Goal: Task Accomplishment & Management: Use online tool/utility

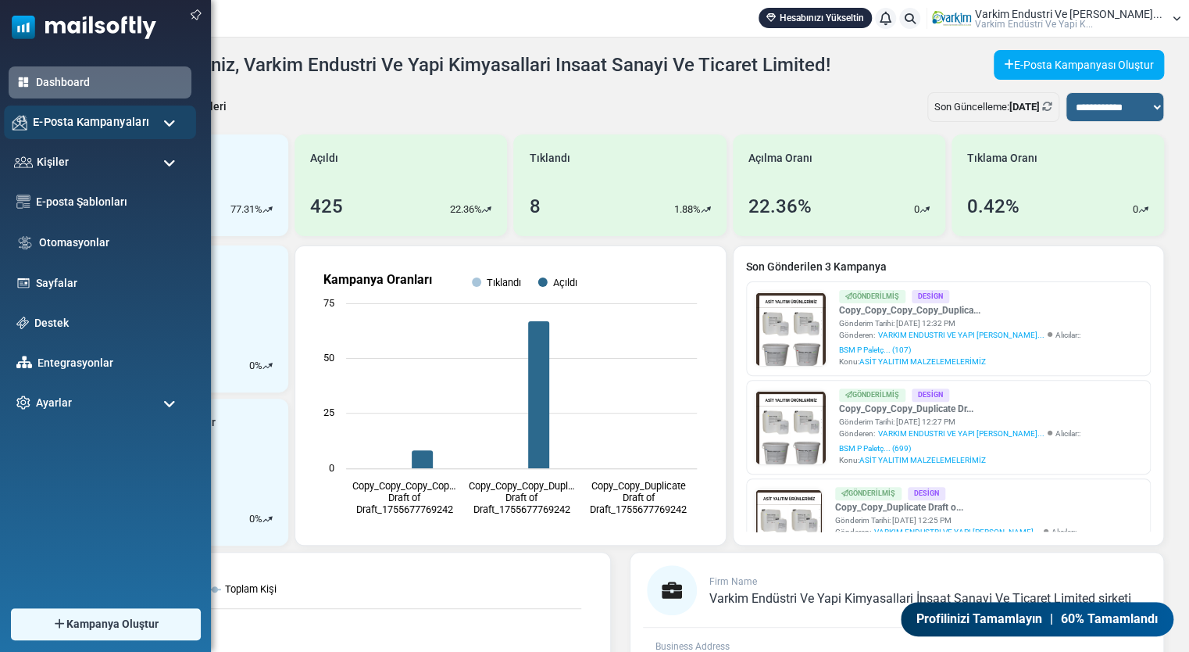
click at [121, 130] on span "E-Posta Kampanyaları" at bounding box center [91, 121] width 116 height 17
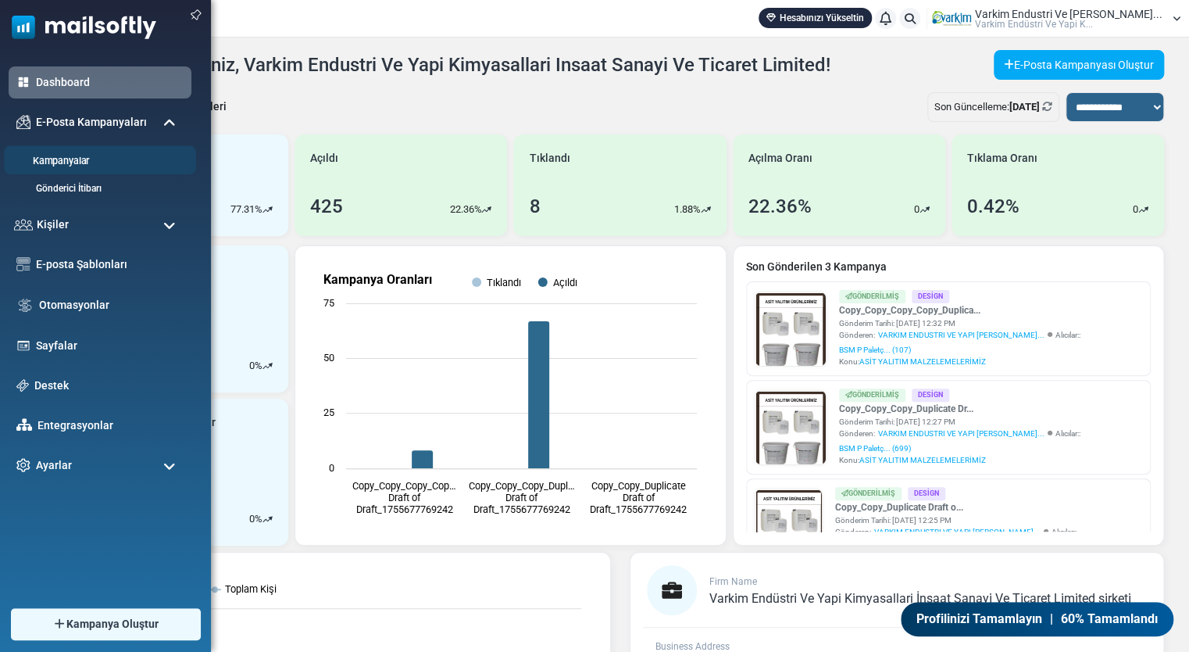
click at [111, 159] on link "Kampanyalar" at bounding box center [98, 161] width 188 height 15
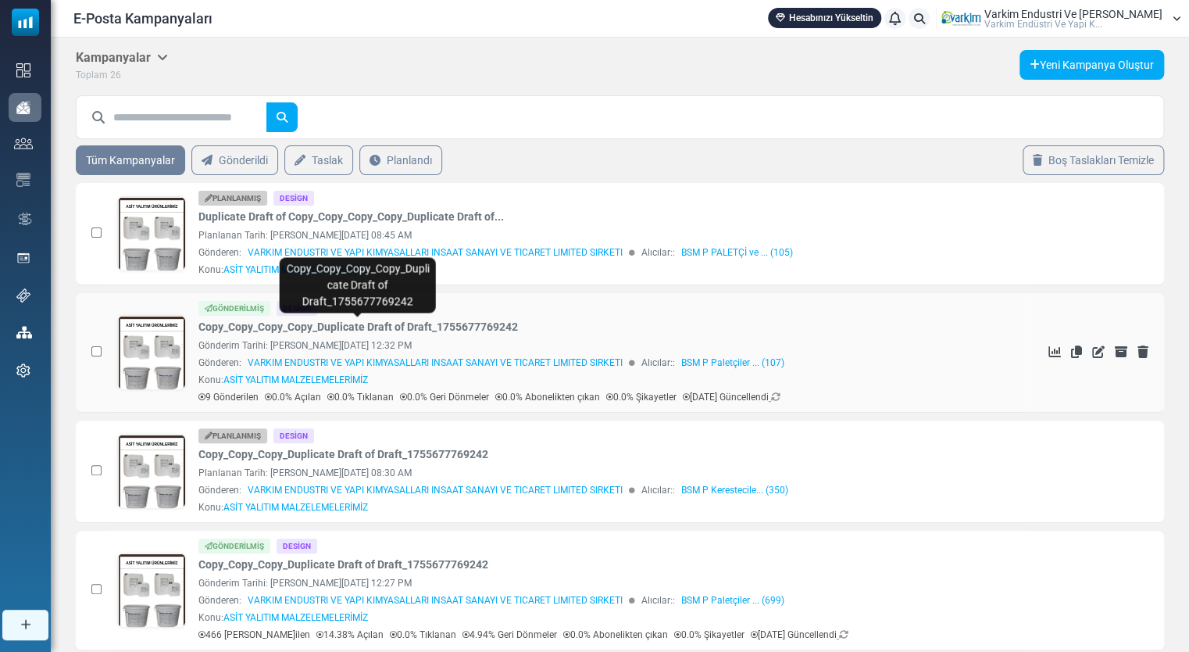
click at [347, 320] on link "Copy_Copy_Copy_Copy_Duplicate Draft of Draft_1755677769242" at bounding box center [358, 327] width 320 height 16
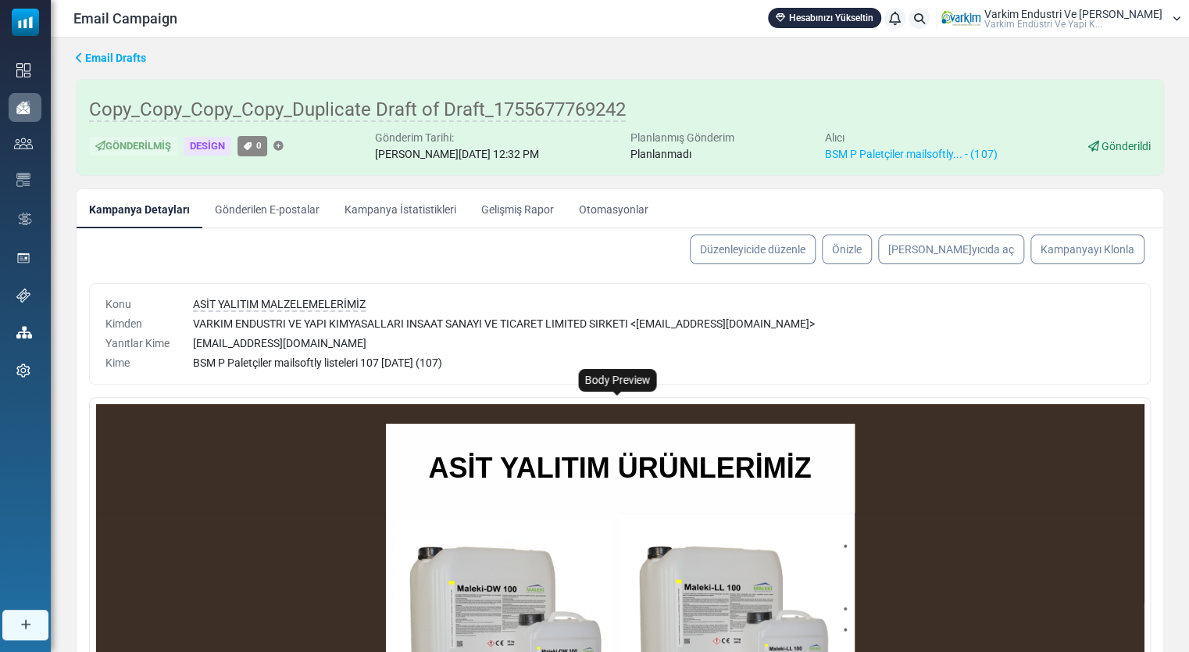
click at [553, 519] on td at bounding box center [503, 630] width 234 height 234
click at [0, 0] on img at bounding box center [0, 0] width 0 height 0
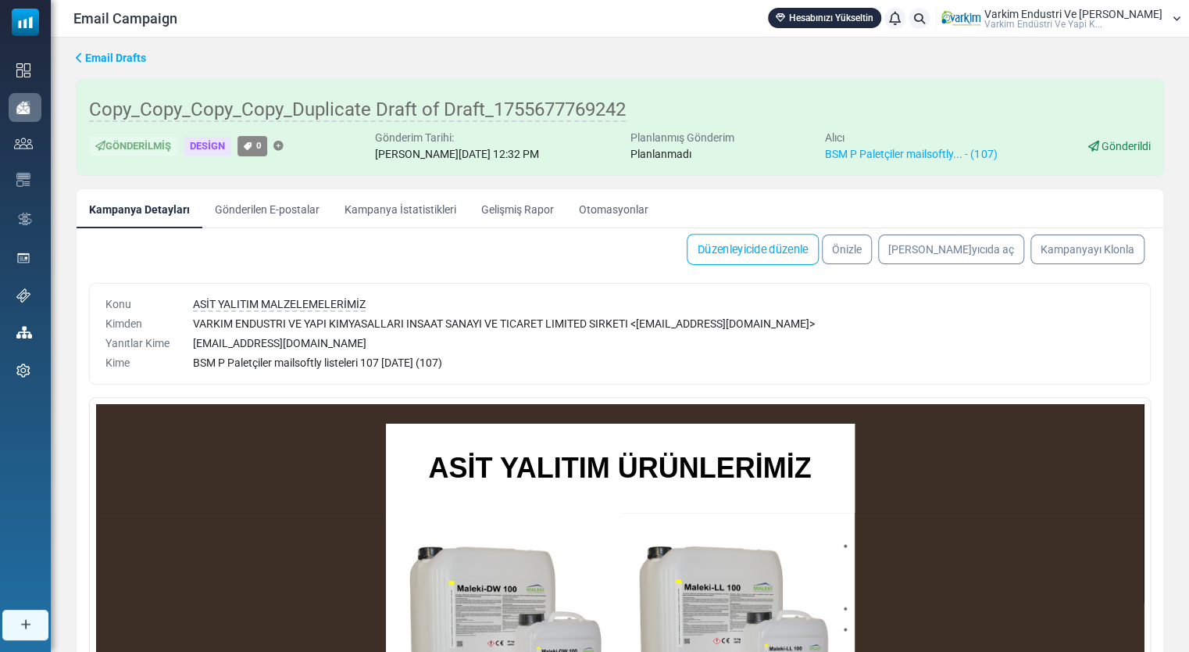
click at [787, 252] on link "Düzenleyicide düzenle" at bounding box center [753, 249] width 132 height 31
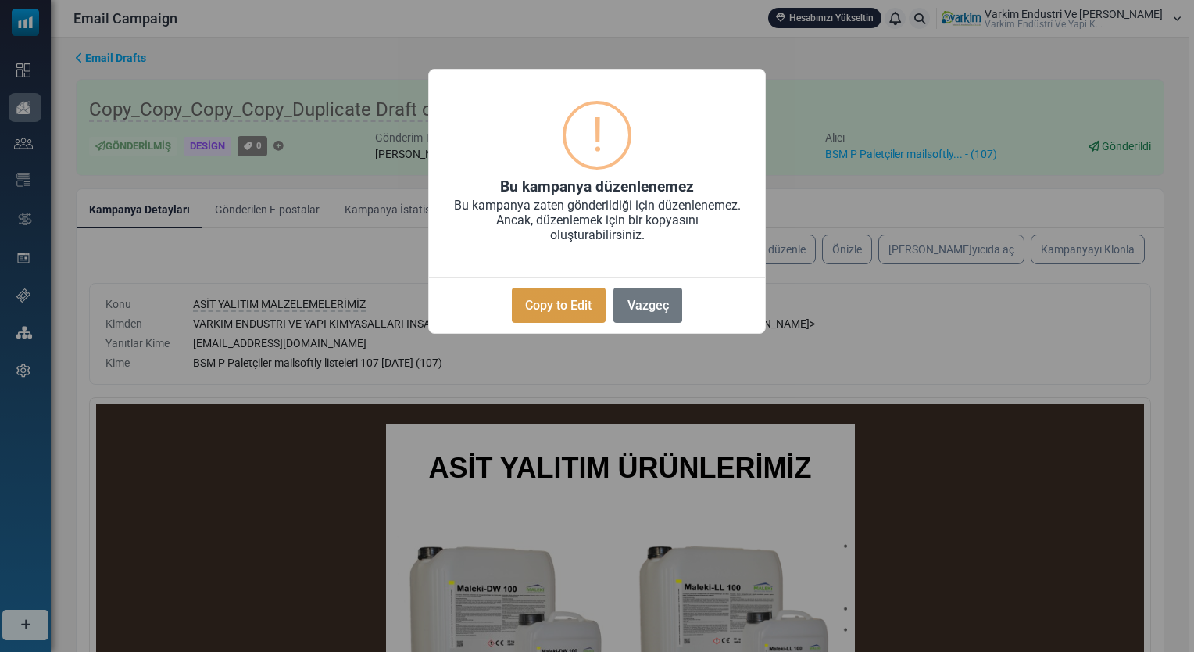
click at [573, 311] on button "Copy to Edit" at bounding box center [559, 305] width 94 height 35
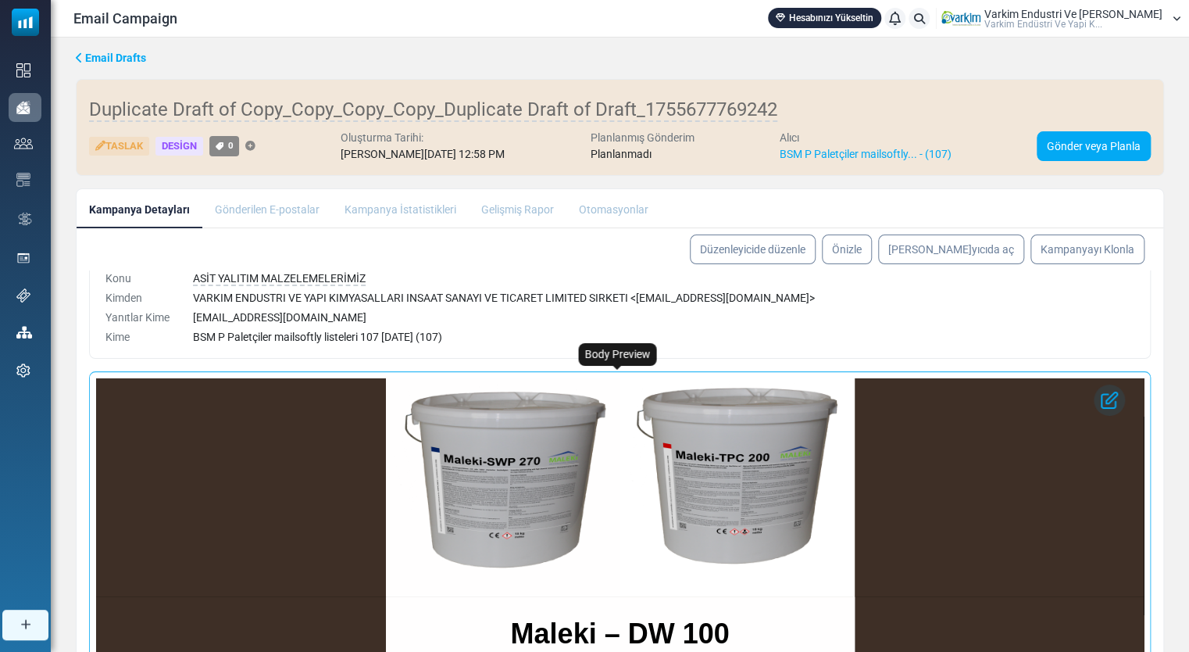
scroll to position [391, 0]
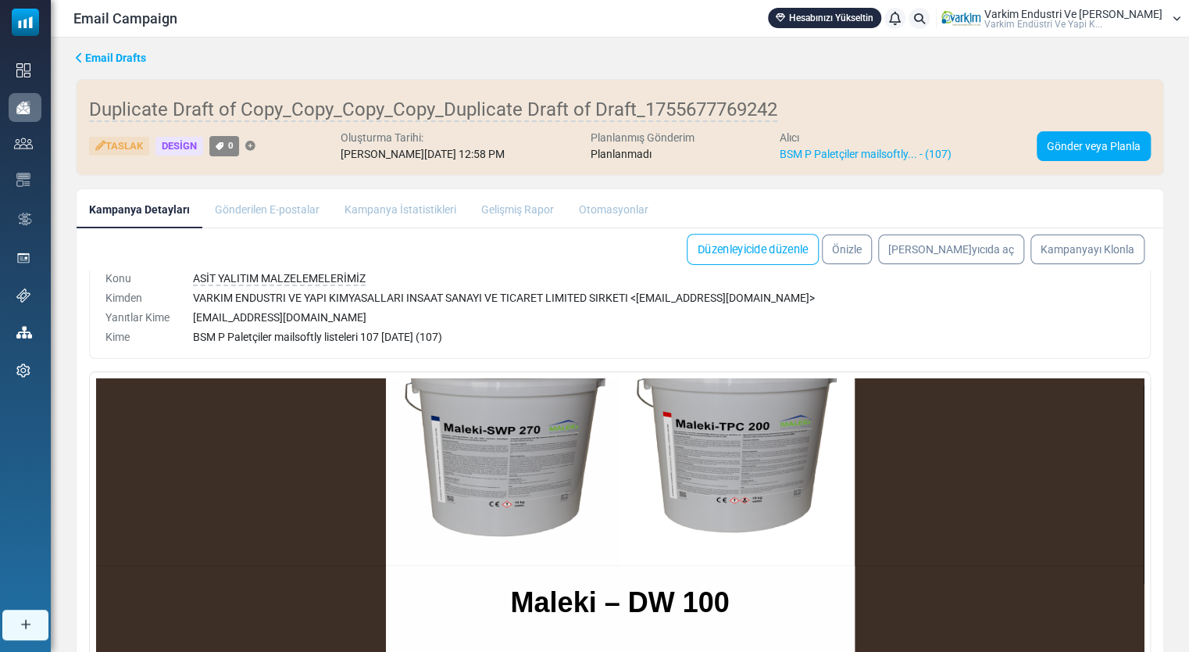
click at [819, 235] on link "Düzenleyicide düzenle" at bounding box center [753, 249] width 132 height 31
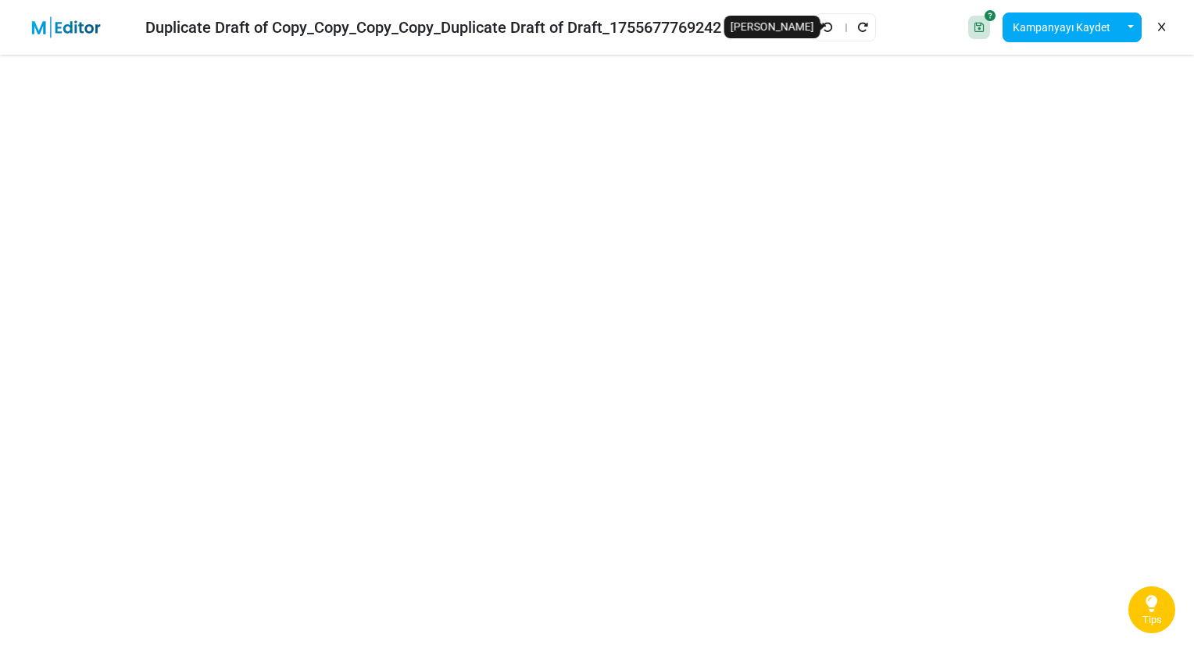
click at [828, 23] on icon "Geri Al" at bounding box center [827, 27] width 11 height 11
